Goal: Information Seeking & Learning: Learn about a topic

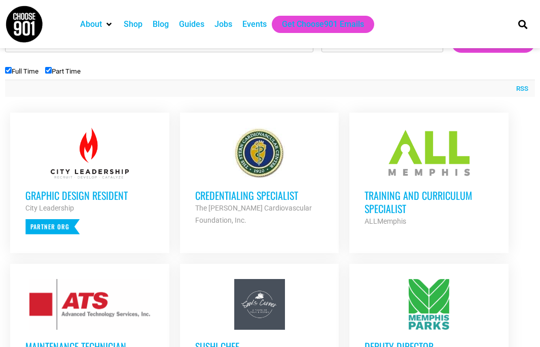
scroll to position [363, 0]
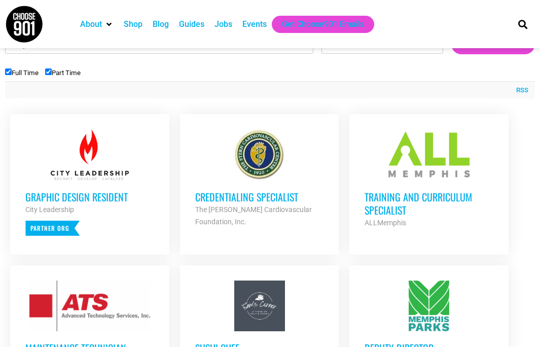
click at [442, 186] on div "Training and Curriculum Specialist ALLMemphis Partner Org" at bounding box center [429, 204] width 129 height 49
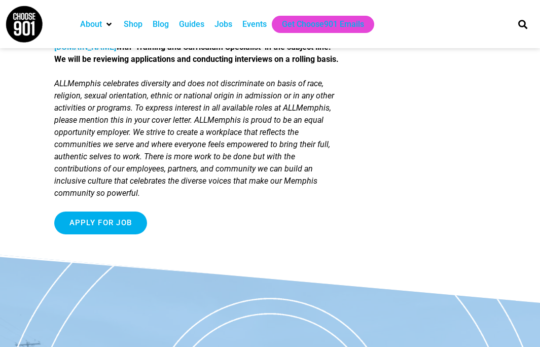
scroll to position [1343, 0]
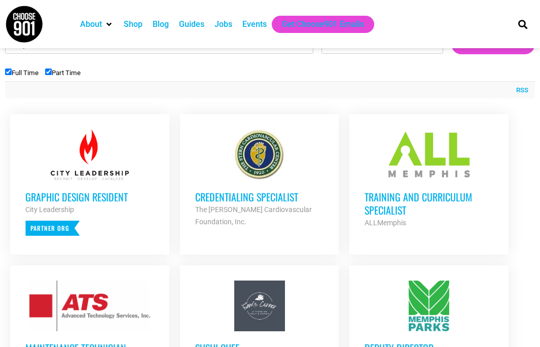
click at [220, 193] on h3 "Credentialing Specialist" at bounding box center [259, 196] width 129 height 13
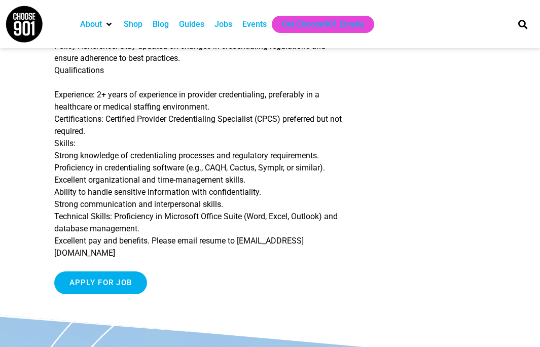
scroll to position [302, 0]
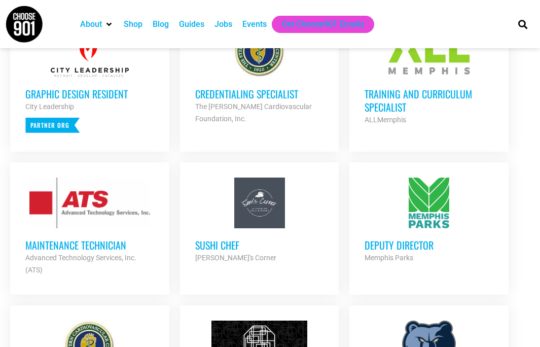
scroll to position [467, 0]
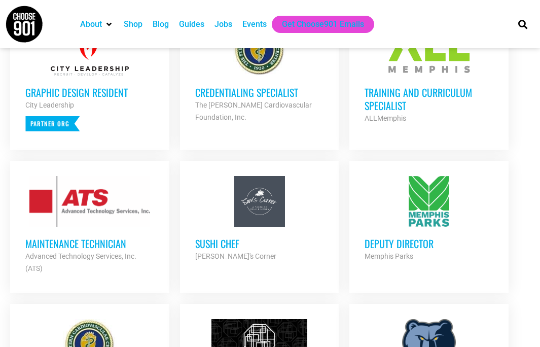
click at [113, 257] on strong "Advanced Technology Services, Inc. (ATS)" at bounding box center [80, 262] width 111 height 20
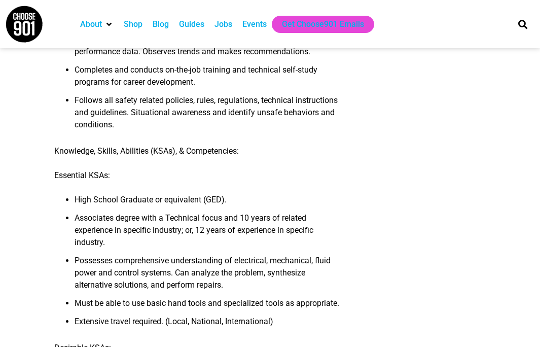
scroll to position [484, 0]
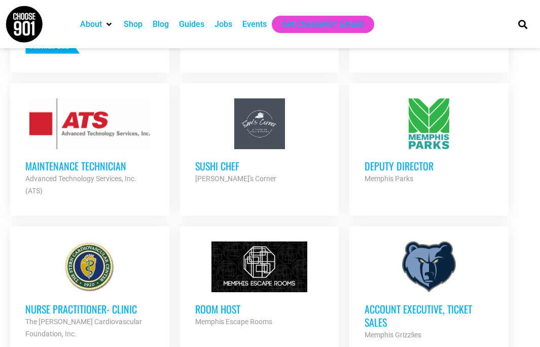
scroll to position [547, 0]
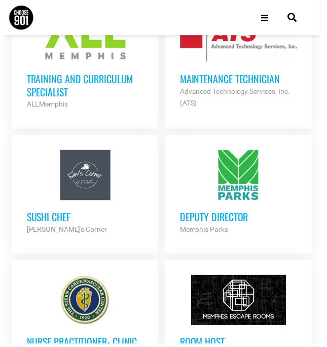
scroll to position [574, 0]
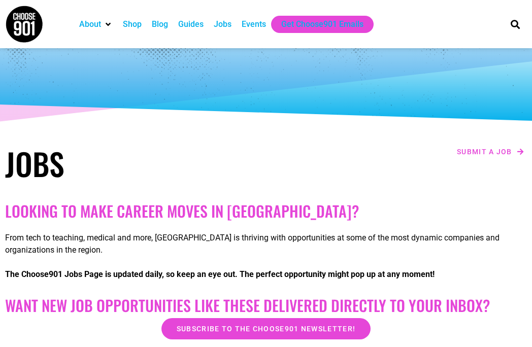
scroll to position [0, 0]
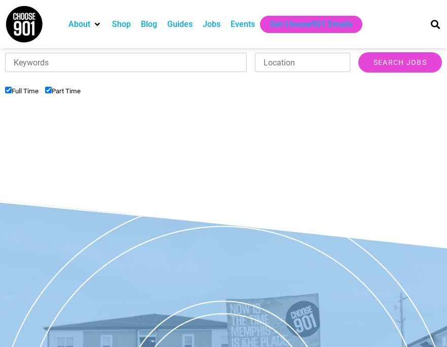
scroll to position [364, 0]
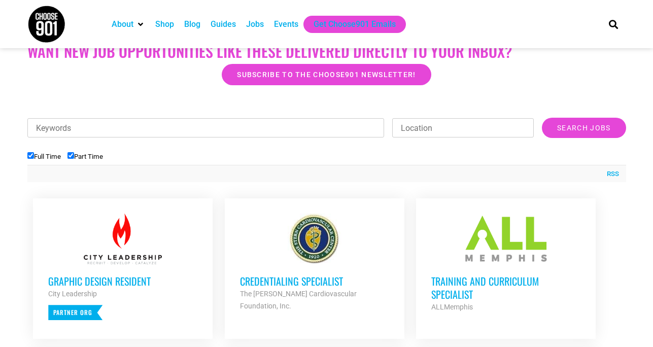
scroll to position [271, 0]
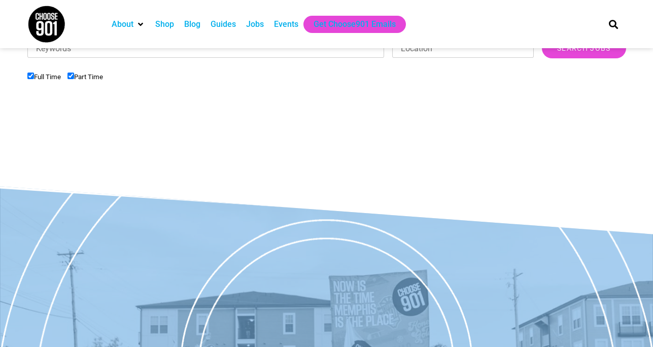
scroll to position [345, 0]
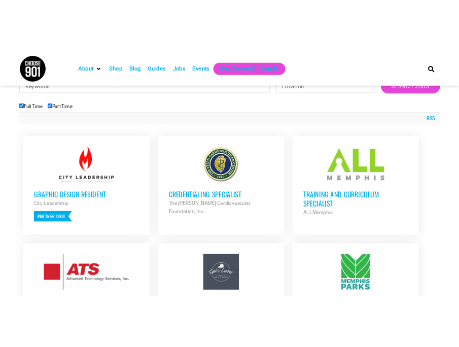
scroll to position [388, 0]
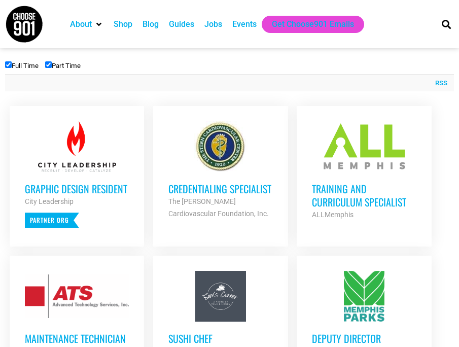
click at [354, 155] on div at bounding box center [364, 146] width 104 height 51
